Goal: Task Accomplishment & Management: Use online tool/utility

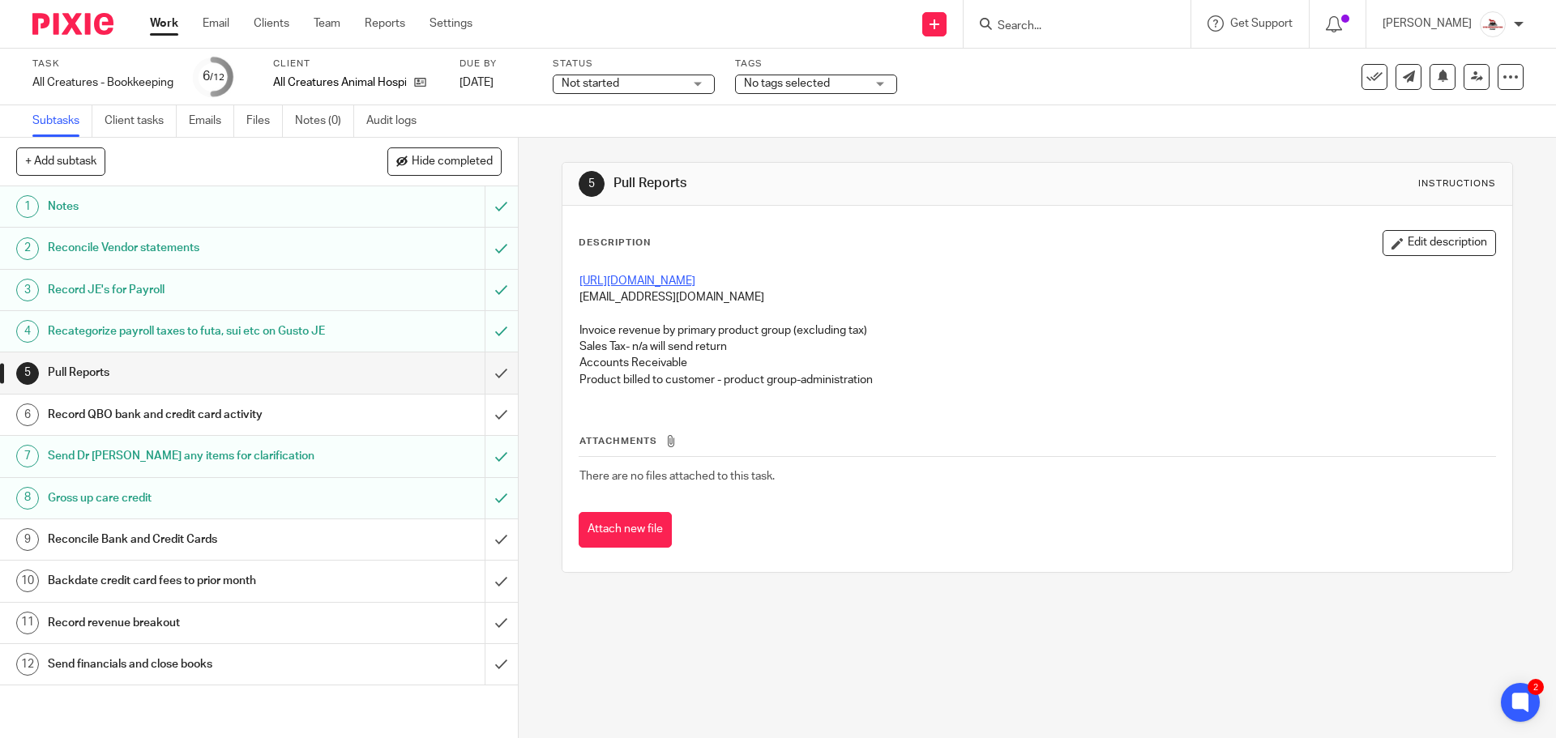
click at [695, 280] on link "[URL][DOMAIN_NAME]" at bounding box center [637, 280] width 116 height 11
click at [483, 393] on input "submit" at bounding box center [259, 372] width 518 height 41
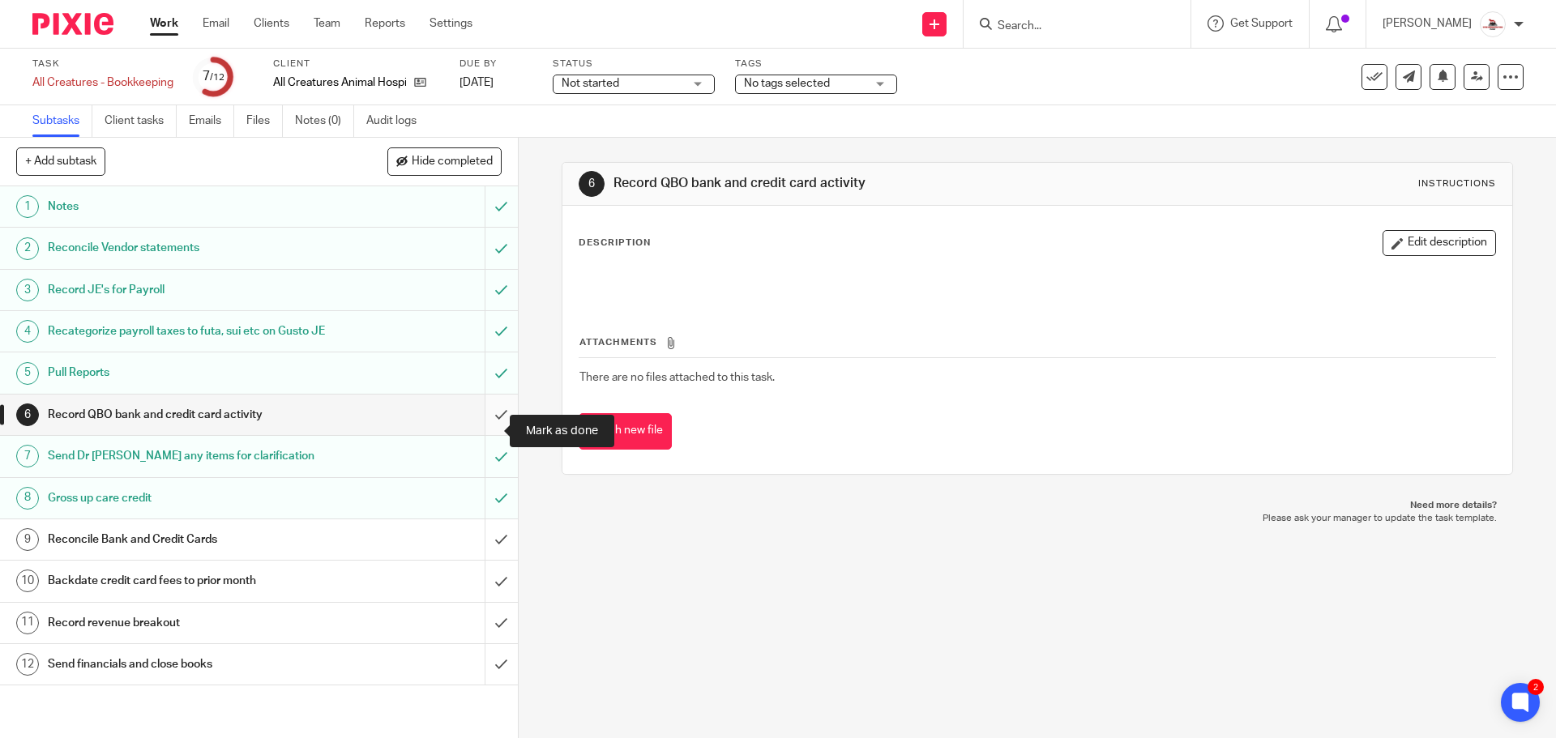
click at [492, 427] on input "submit" at bounding box center [259, 415] width 518 height 41
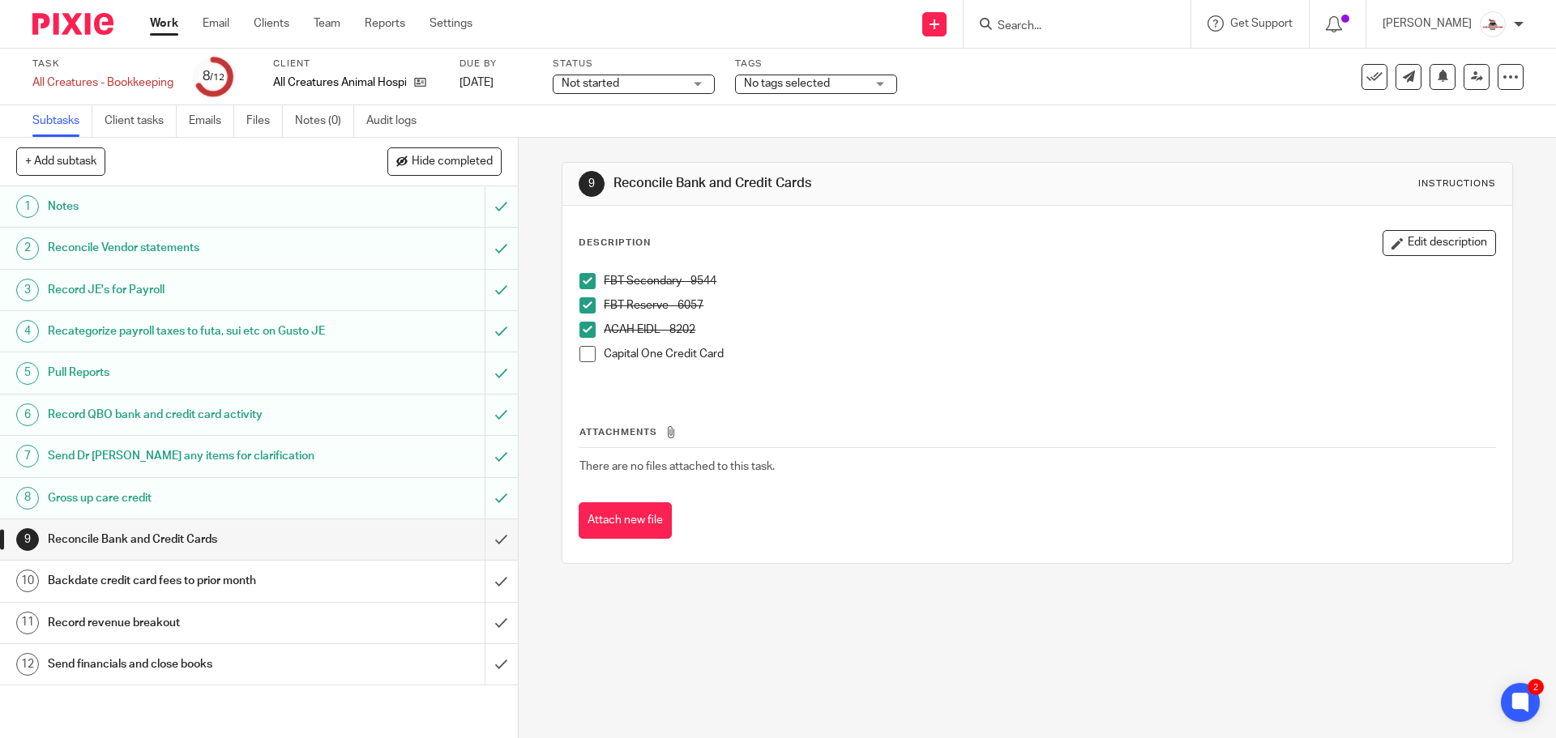
click at [579, 352] on span at bounding box center [587, 354] width 16 height 16
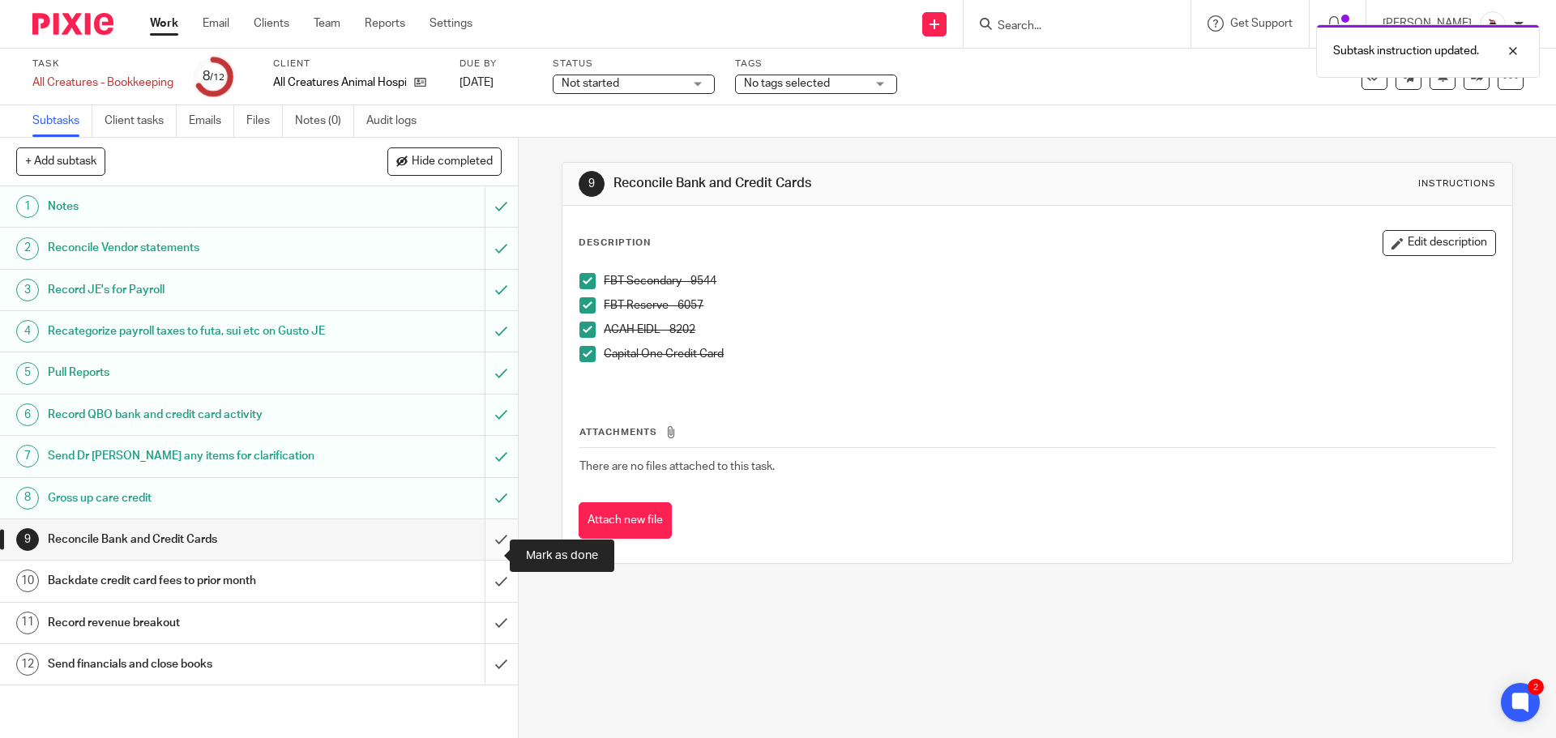
click at [485, 551] on input "submit" at bounding box center [259, 539] width 518 height 41
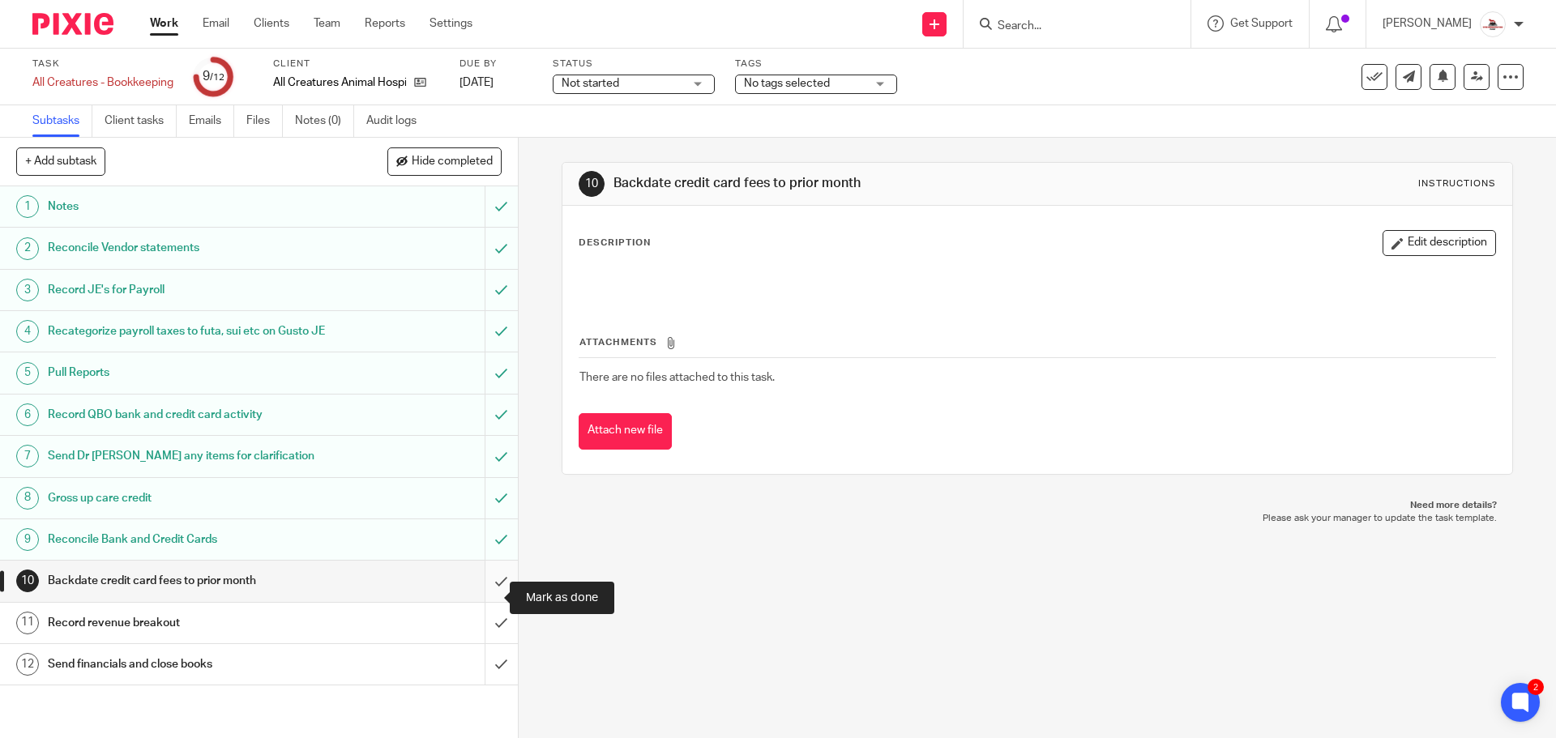
click at [480, 598] on input "submit" at bounding box center [259, 581] width 518 height 41
